Goal: Transaction & Acquisition: Purchase product/service

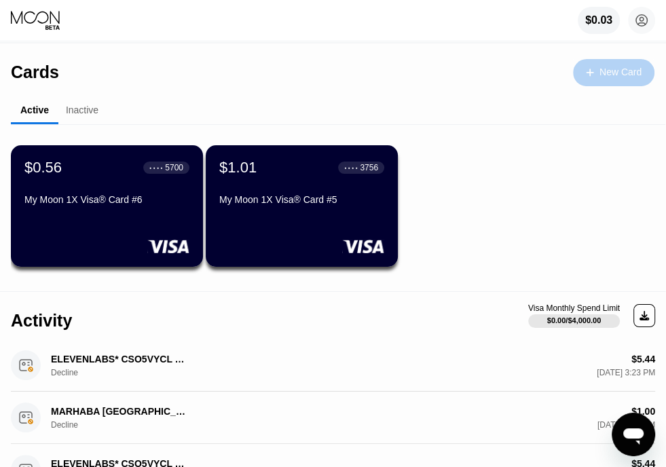
click at [586, 78] on div "New Card" at bounding box center [613, 72] width 81 height 27
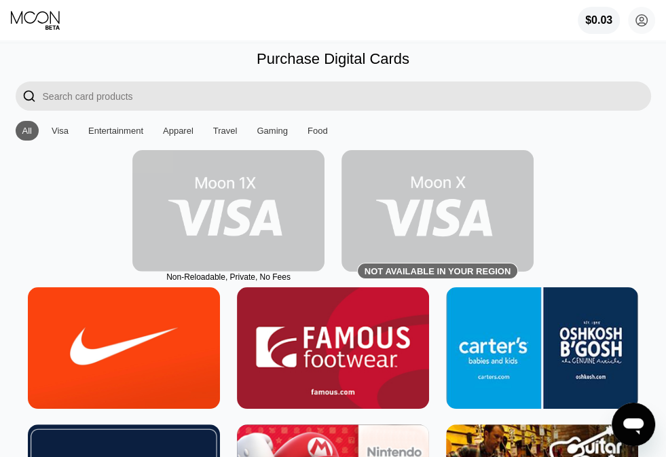
click at [259, 227] on img at bounding box center [228, 210] width 192 height 121
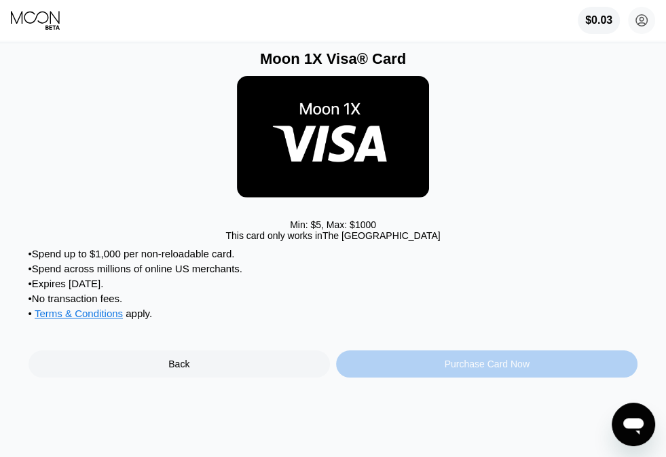
click at [398, 371] on div "Purchase Card Now" at bounding box center [486, 363] width 301 height 27
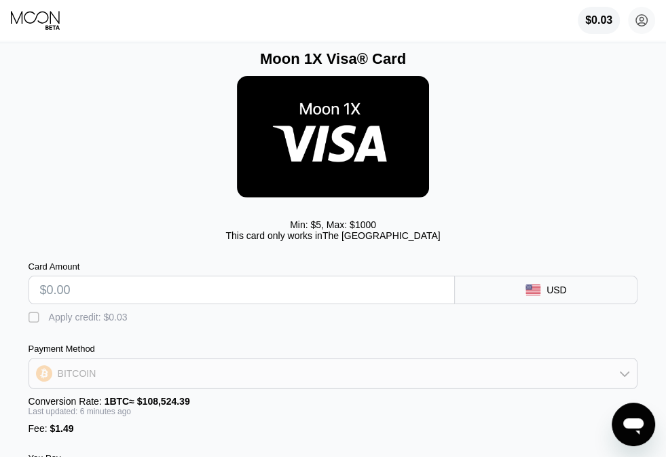
click at [252, 382] on div "BITCOIN" at bounding box center [333, 373] width 608 height 27
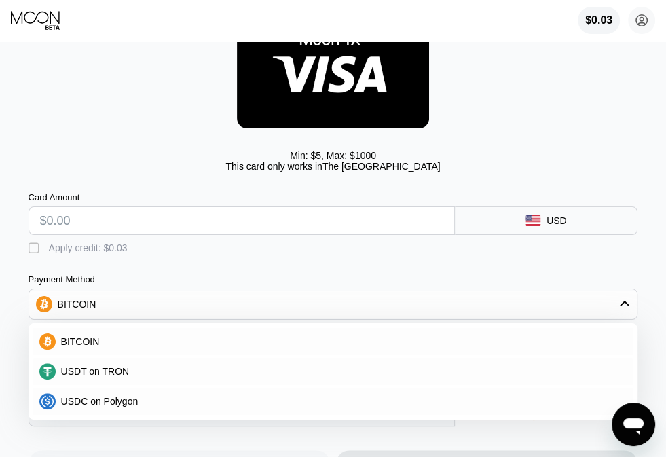
scroll to position [79, 0]
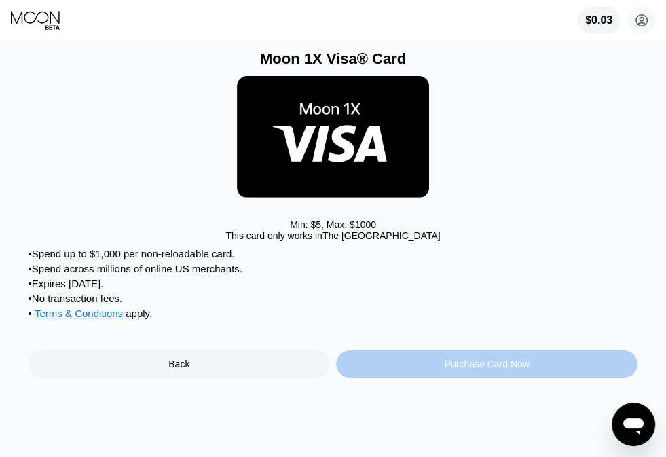
click at [453, 377] on div "Purchase Card Now" at bounding box center [486, 363] width 301 height 27
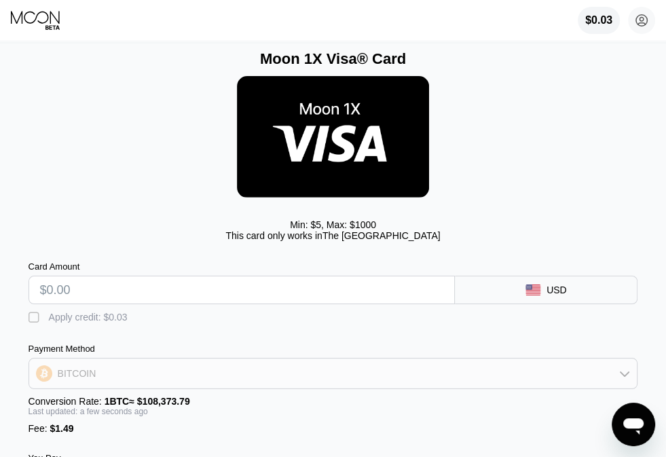
click at [179, 384] on div "BITCOIN" at bounding box center [333, 373] width 608 height 27
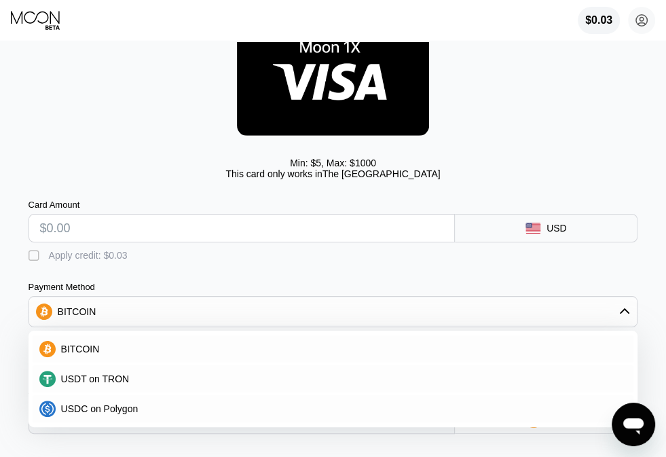
scroll to position [62, 0]
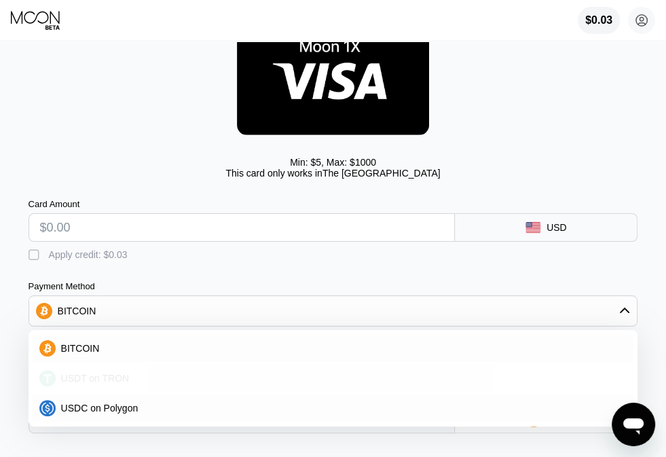
click at [104, 382] on span "USDT on TRON" at bounding box center [95, 378] width 69 height 11
type input "0.00"
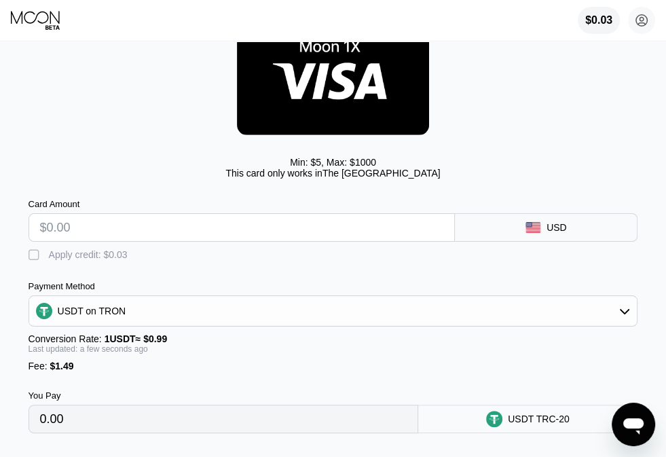
click at [130, 241] on input "text" at bounding box center [242, 227] width 404 height 27
type input "$1"
type input "2.52"
type input "$15"
type input "16.66"
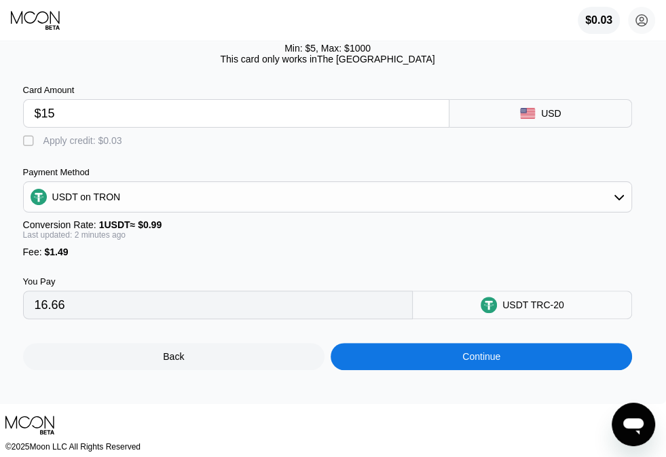
scroll to position [176, 5]
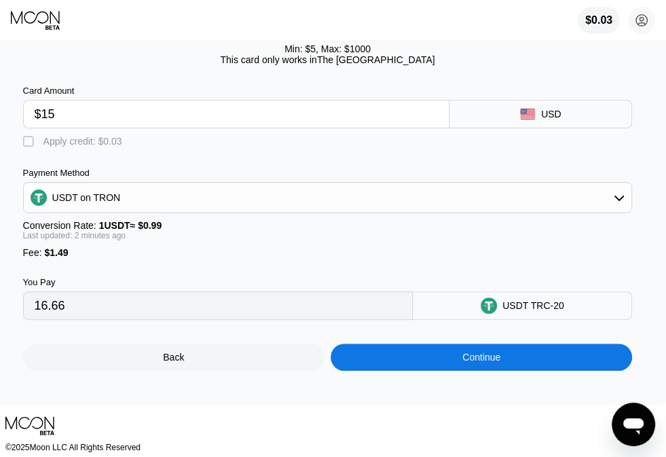
type input "$15"
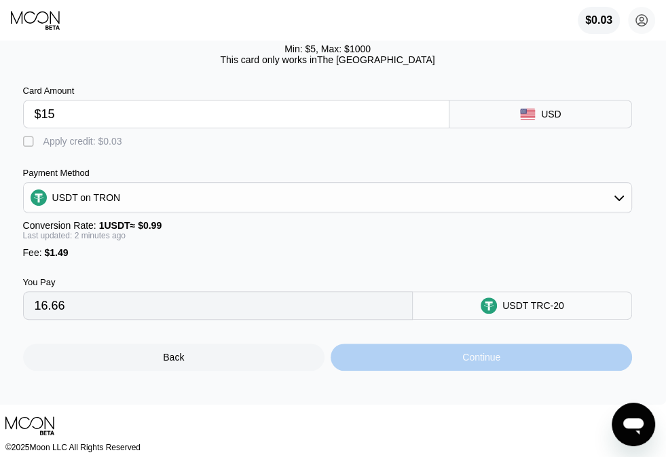
click at [413, 371] on div "Continue" at bounding box center [481, 356] width 301 height 27
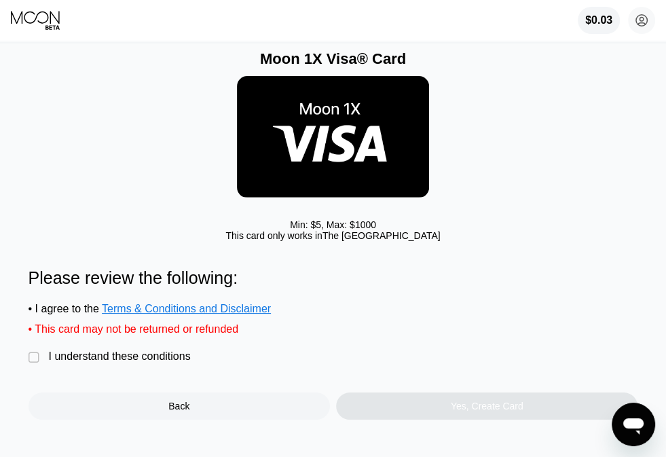
click at [37, 364] on div "" at bounding box center [36, 358] width 14 height 14
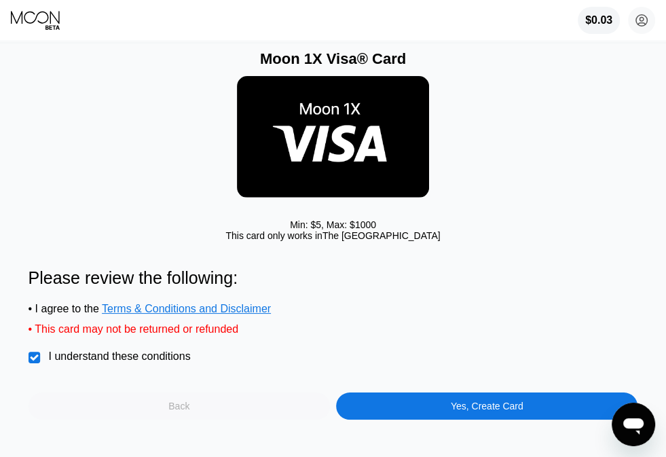
click at [191, 419] on div "Back" at bounding box center [179, 405] width 301 height 27
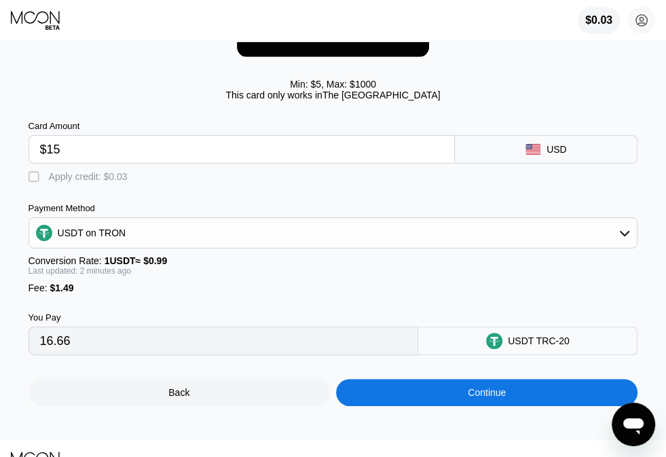
scroll to position [144, 0]
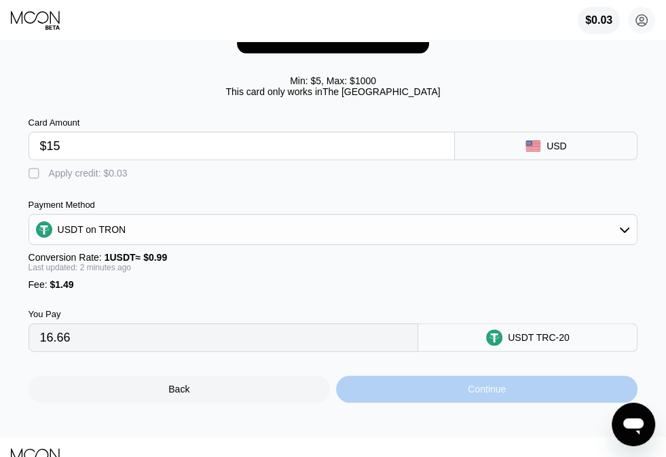
click at [418, 402] on div "Continue" at bounding box center [486, 388] width 301 height 27
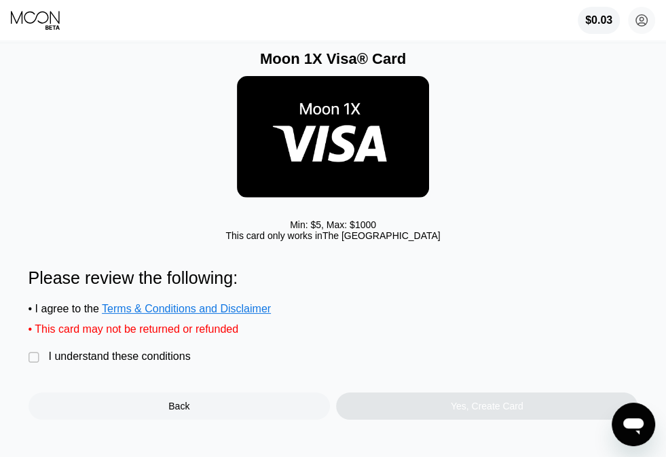
click at [24, 372] on div "Moon 1X Visa® Card Min: $ 5 , Max: $ 1000 This card only works in The United St…" at bounding box center [333, 249] width 676 height 413
click at [33, 364] on div "" at bounding box center [36, 358] width 14 height 14
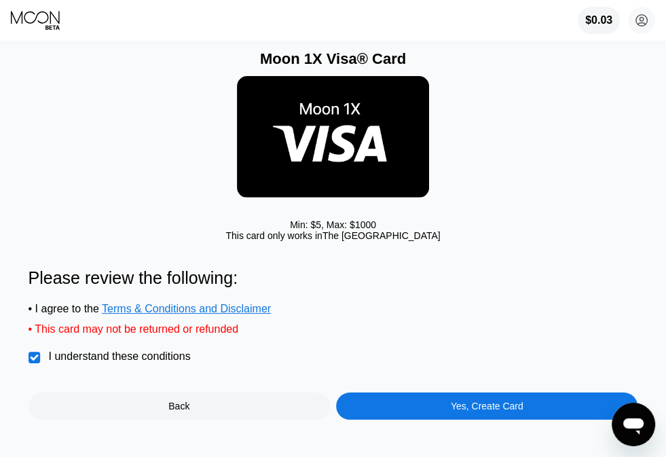
click at [421, 419] on div "Yes, Create Card" at bounding box center [486, 405] width 301 height 27
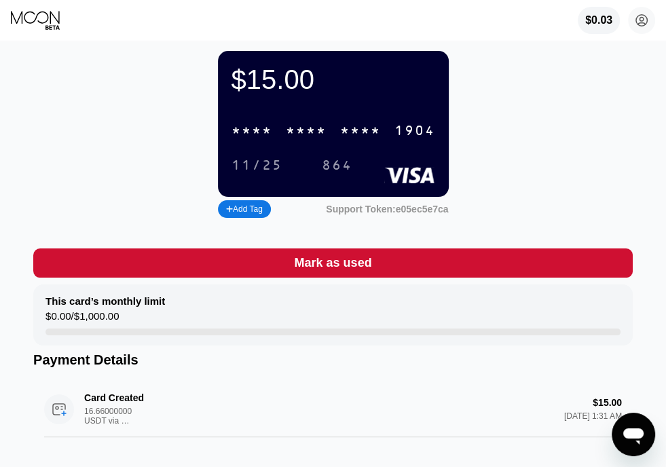
scroll to position [45, 0]
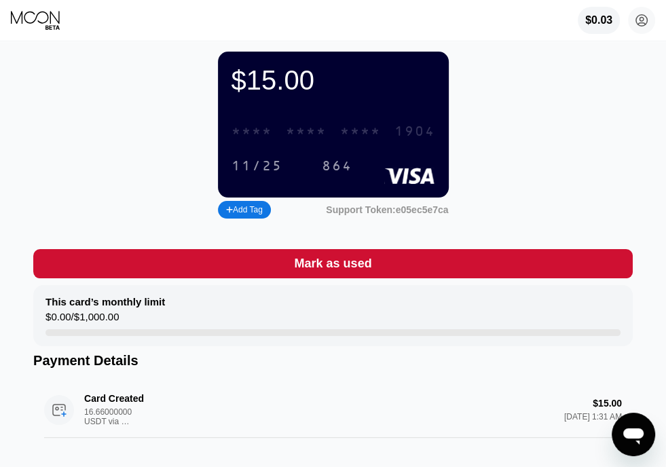
click at [326, 145] on div "* * * * * * * * * * * * 1904" at bounding box center [333, 131] width 220 height 28
click at [246, 164] on div "11/25" at bounding box center [256, 166] width 71 height 22
click at [339, 170] on div "864" at bounding box center [337, 167] width 31 height 16
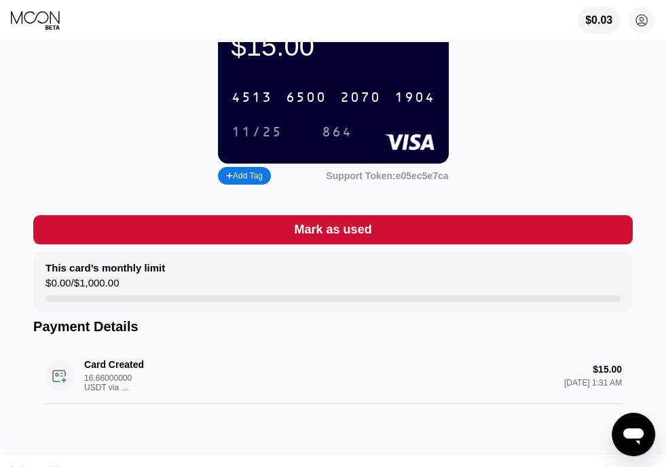
scroll to position [0, 0]
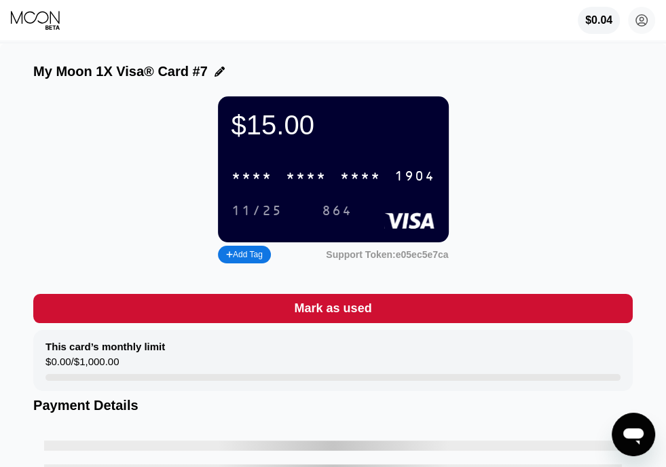
click at [41, 22] on icon at bounding box center [36, 20] width 51 height 20
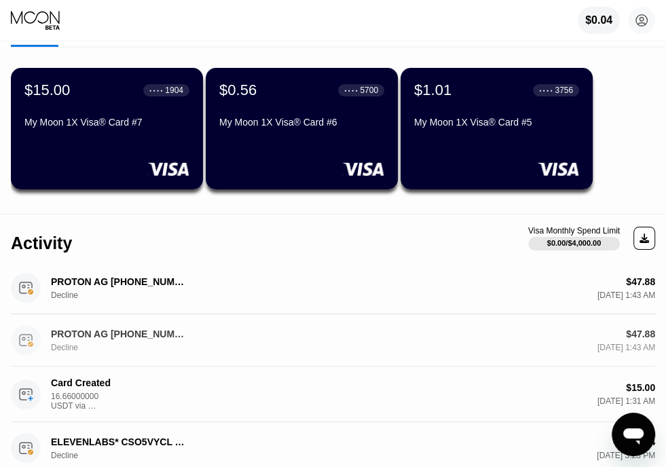
scroll to position [79, 0]
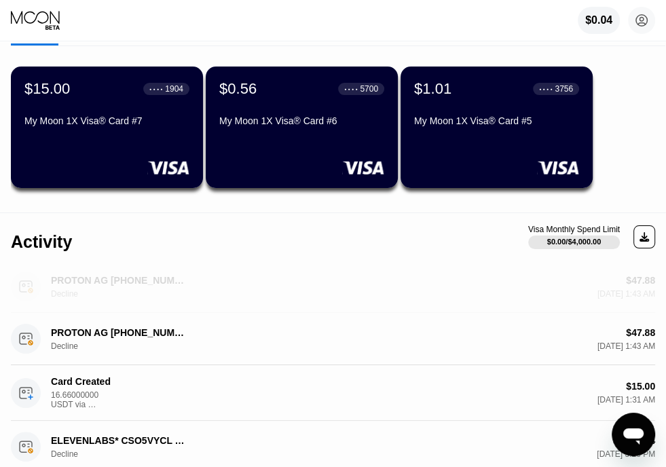
click at [69, 280] on div "PROTON AG +41912280226 CH" at bounding box center [119, 280] width 136 height 11
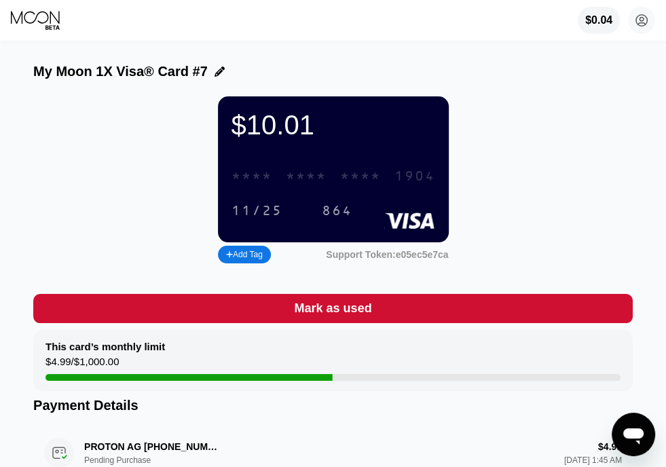
click at [334, 180] on div "* * * * * * * * * * * * 1904" at bounding box center [333, 176] width 220 height 28
click at [291, 218] on div "11/25" at bounding box center [256, 211] width 71 height 22
click at [346, 219] on div "864" at bounding box center [337, 212] width 31 height 16
